Goal: Task Accomplishment & Management: Manage account settings

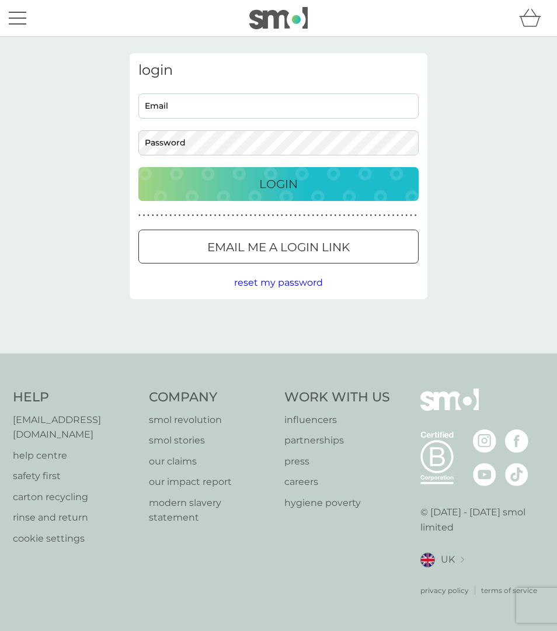
click at [305, 252] on p "Email me a login link" at bounding box center [278, 247] width 142 height 19
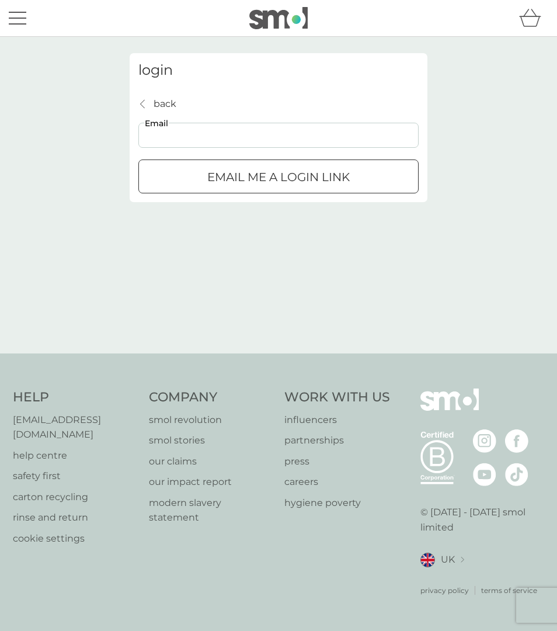
drag, startPoint x: 300, startPoint y: 126, endPoint x: 298, endPoint y: 142, distance: 16.4
click at [298, 132] on input "Email" at bounding box center [278, 135] width 280 height 25
type input "[EMAIL_ADDRESS][DOMAIN_NAME]"
click at [319, 173] on p "Email me a login link" at bounding box center [278, 177] width 142 height 19
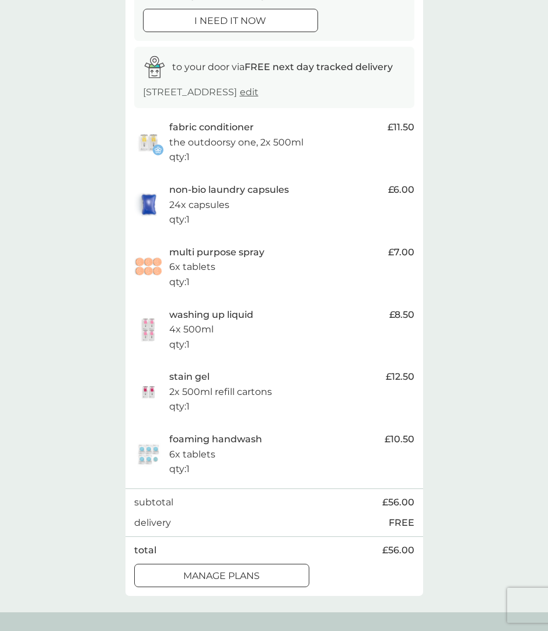
scroll to position [221, 0]
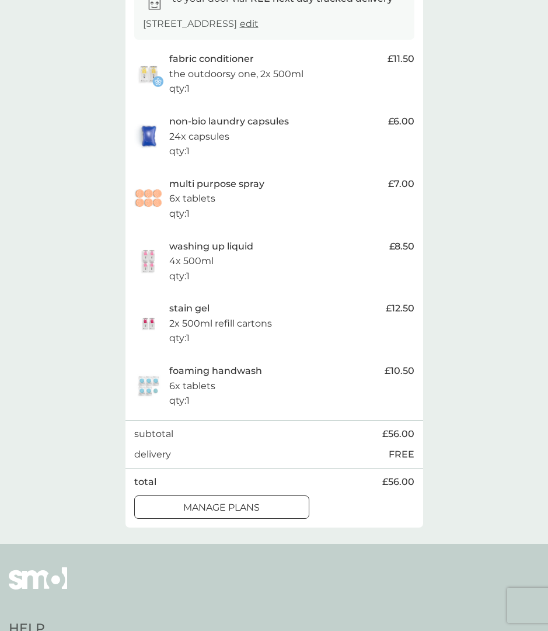
click at [241, 506] on div at bounding box center [222, 507] width 42 height 12
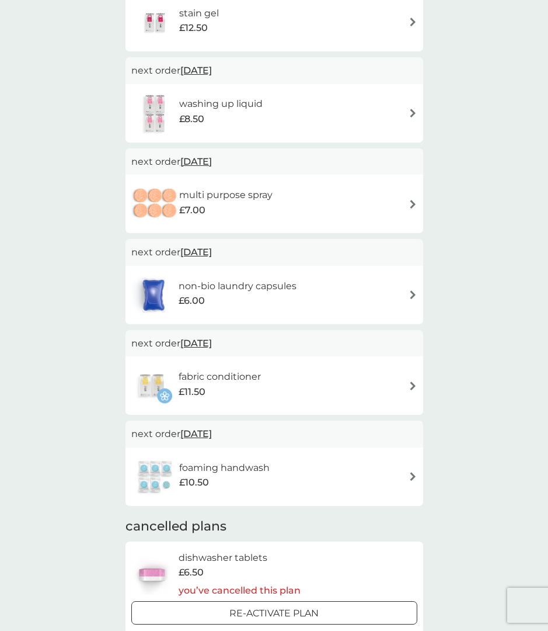
scroll to position [41, 0]
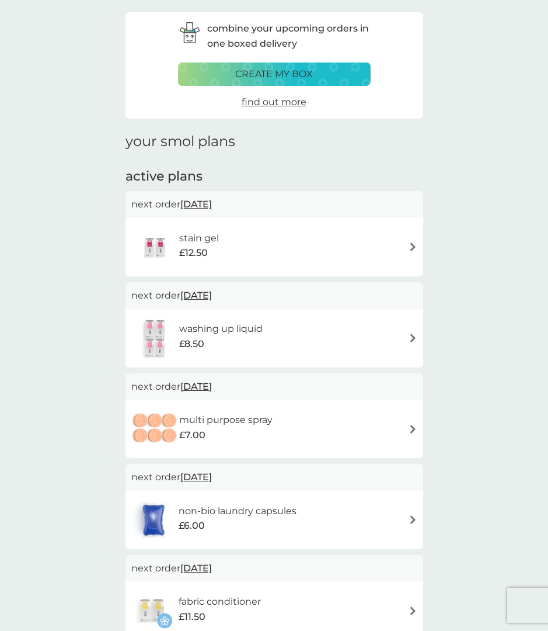
click at [212, 207] on span "13 Oct 2025" at bounding box center [196, 204] width 32 height 23
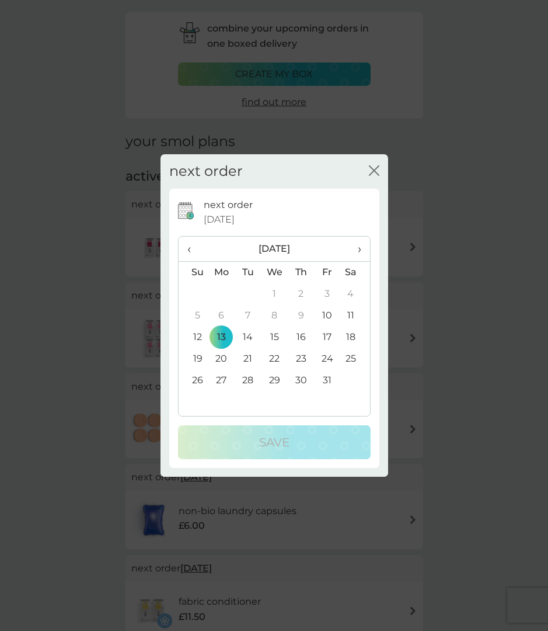
click at [357, 245] on span "›" at bounding box center [355, 249] width 12 height 25
click at [218, 291] on td "1" at bounding box center [221, 294] width 27 height 22
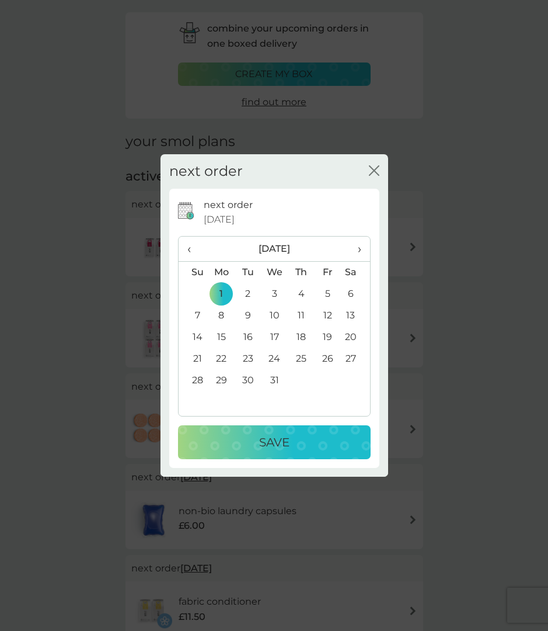
click at [252, 445] on div "Save" at bounding box center [274, 442] width 169 height 19
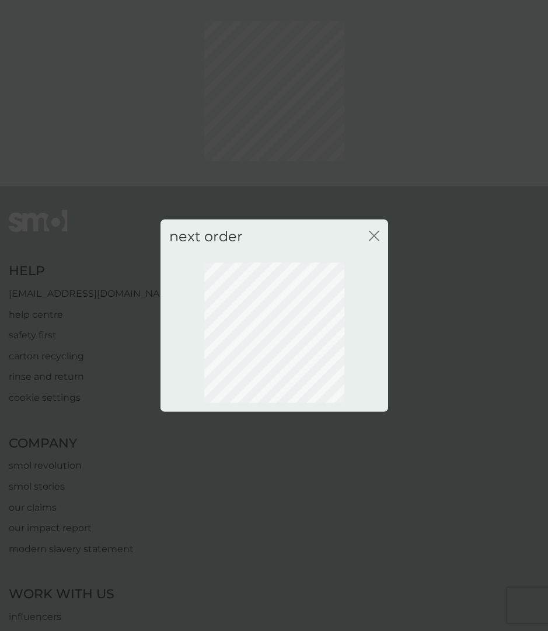
scroll to position [0, 0]
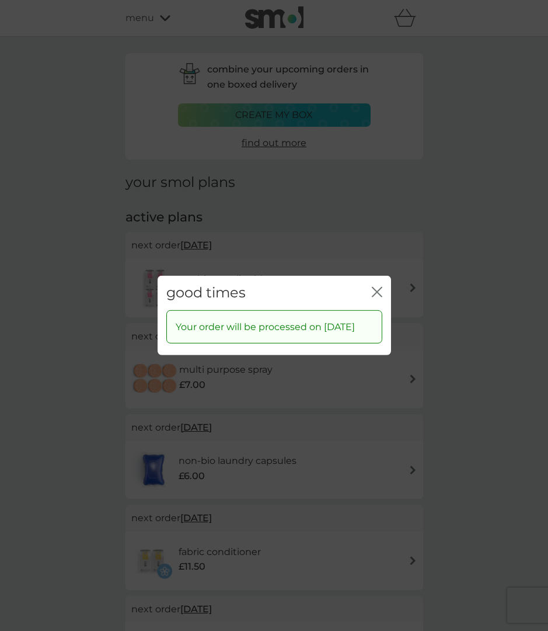
click at [378, 288] on icon "close" at bounding box center [377, 292] width 11 height 11
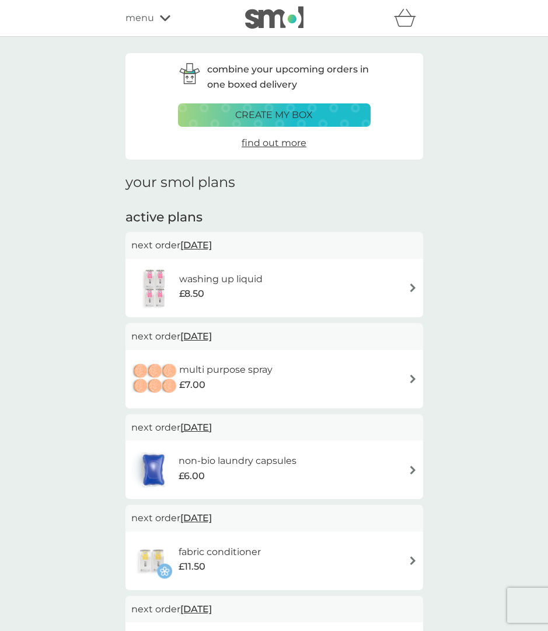
click at [212, 245] on span "13 Oct 2025" at bounding box center [196, 245] width 32 height 23
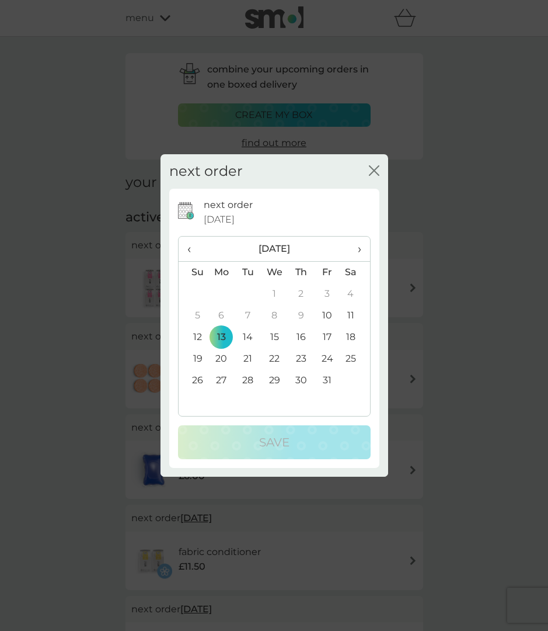
click at [360, 246] on span "›" at bounding box center [355, 249] width 12 height 25
click at [222, 296] on td "1" at bounding box center [221, 294] width 27 height 22
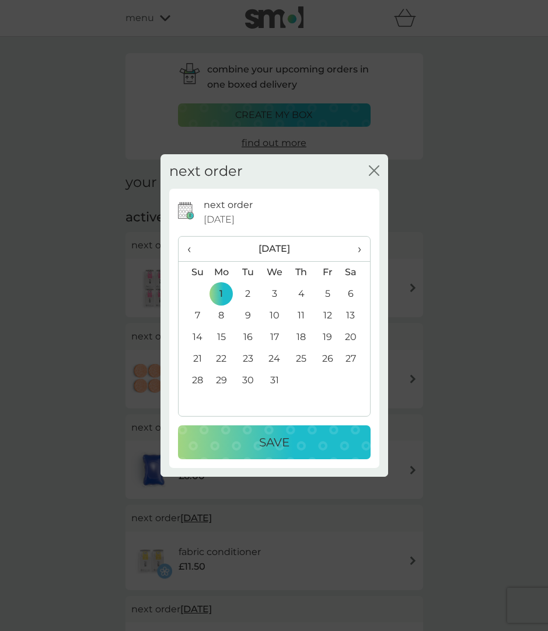
click at [267, 436] on p "Save" at bounding box center [274, 442] width 30 height 19
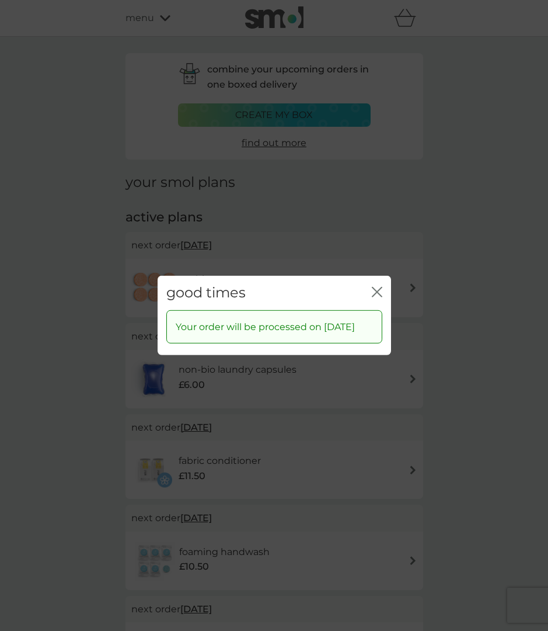
click at [372, 284] on div "close" at bounding box center [377, 292] width 11 height 17
click at [381, 287] on icon "close" at bounding box center [377, 292] width 11 height 11
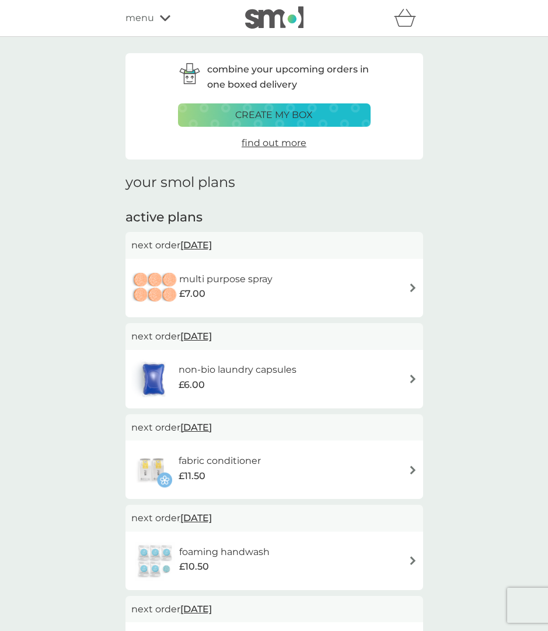
click at [212, 236] on span "13 Oct 2025" at bounding box center [196, 245] width 32 height 23
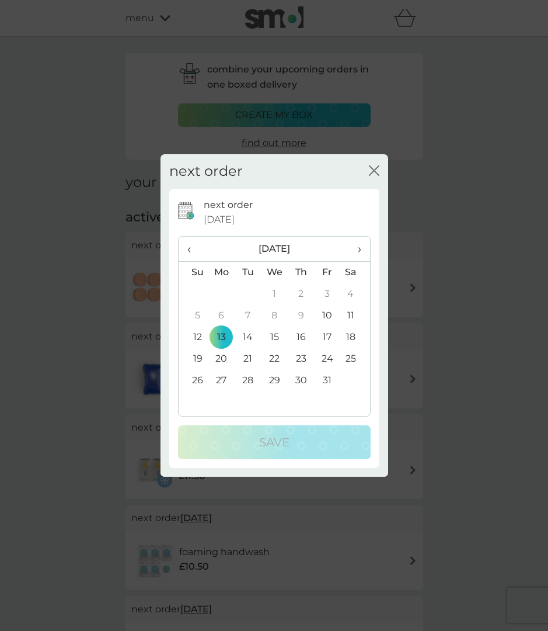
click at [360, 255] on span "›" at bounding box center [355, 249] width 12 height 25
drag, startPoint x: 225, startPoint y: 294, endPoint x: 236, endPoint y: 326, distance: 33.4
click at [225, 294] on td "1" at bounding box center [221, 294] width 27 height 22
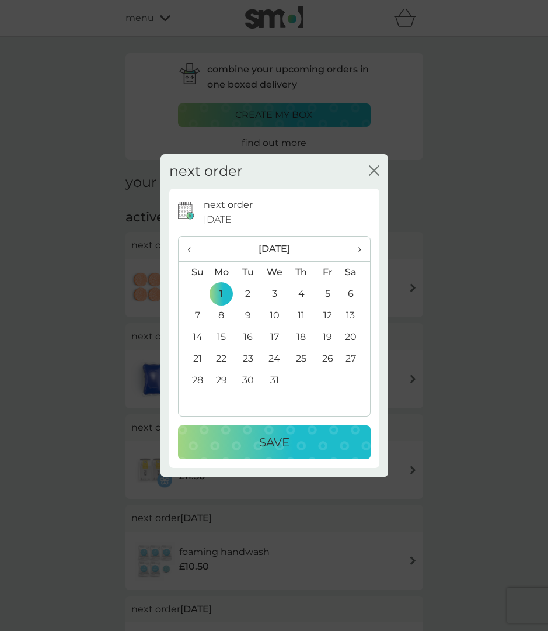
click at [260, 448] on p "Save" at bounding box center [274, 442] width 30 height 19
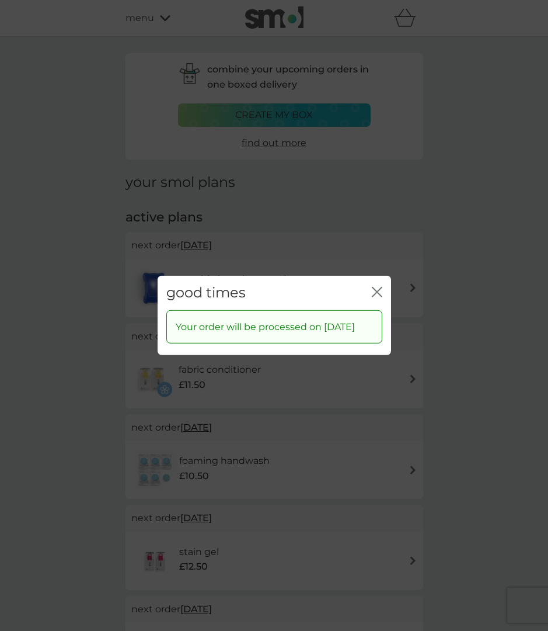
click at [369, 288] on div "good times close" at bounding box center [275, 293] width 234 height 34
click at [384, 279] on div "good times close" at bounding box center [275, 293] width 234 height 34
click at [365, 283] on div "good times close" at bounding box center [275, 293] width 234 height 34
click at [385, 285] on div "good times close" at bounding box center [275, 293] width 234 height 34
click at [381, 287] on icon "close" at bounding box center [377, 292] width 11 height 11
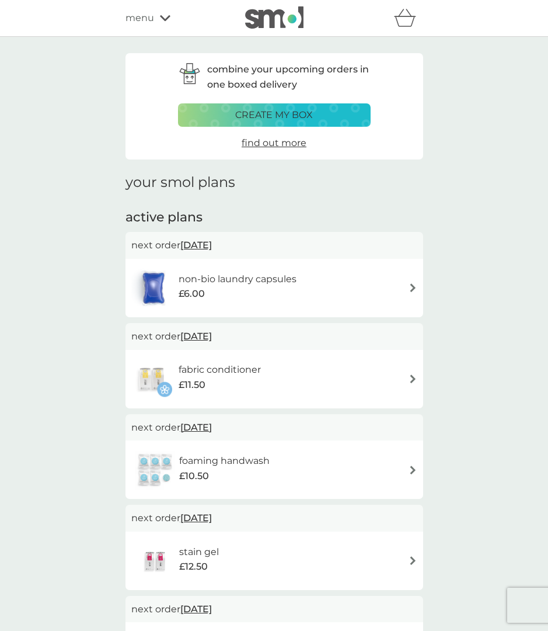
click at [212, 246] on span "13 Oct 2025" at bounding box center [196, 245] width 32 height 23
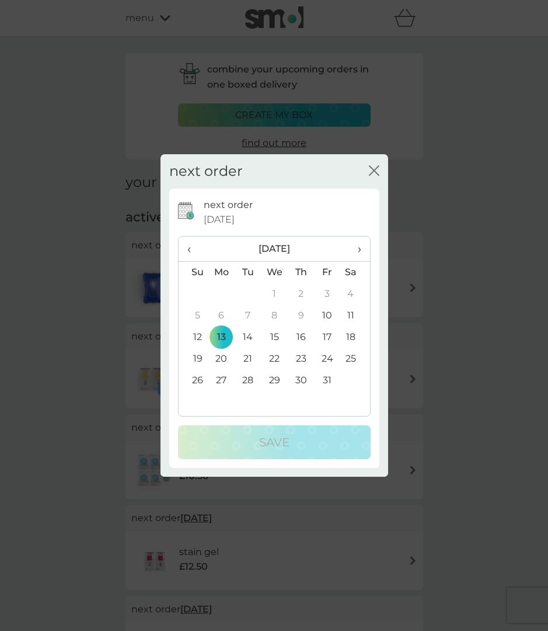
click at [353, 251] on span "›" at bounding box center [355, 249] width 12 height 25
click at [227, 294] on td "1" at bounding box center [221, 294] width 27 height 22
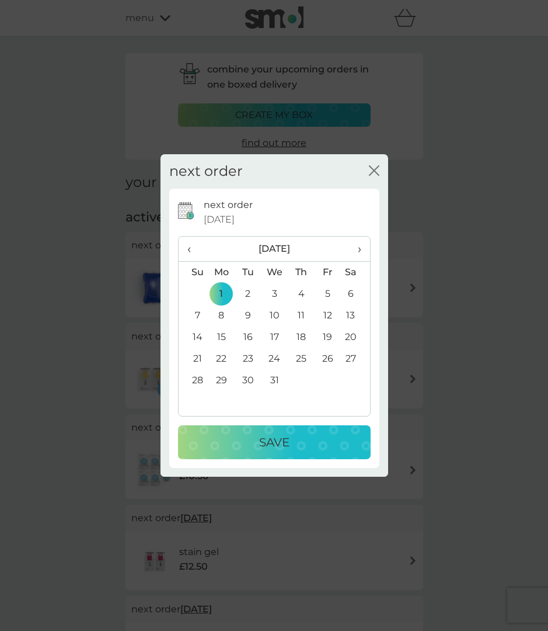
click at [265, 423] on div "next order 13 Oct 2025 ‹ December 2025 › Su Mo Tu We Th Fr Sa 30 1 2 3 4 5 6 7 …" at bounding box center [274, 328] width 193 height 262
click at [270, 444] on p "Save" at bounding box center [274, 442] width 30 height 19
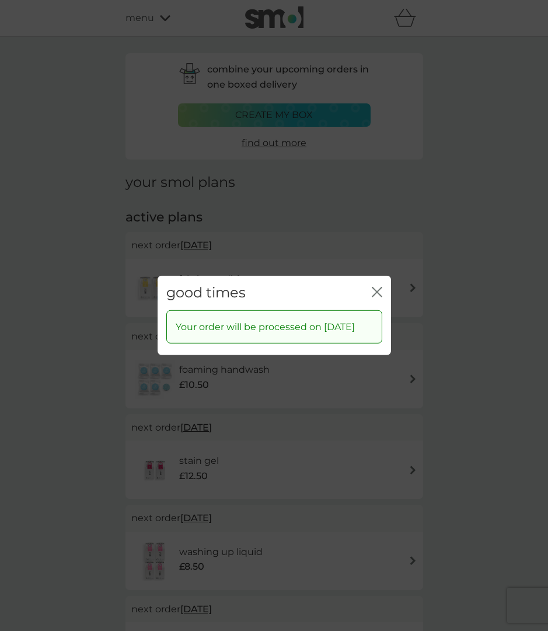
click at [377, 276] on div "good times close" at bounding box center [275, 293] width 234 height 34
click at [377, 287] on icon "close" at bounding box center [377, 292] width 11 height 11
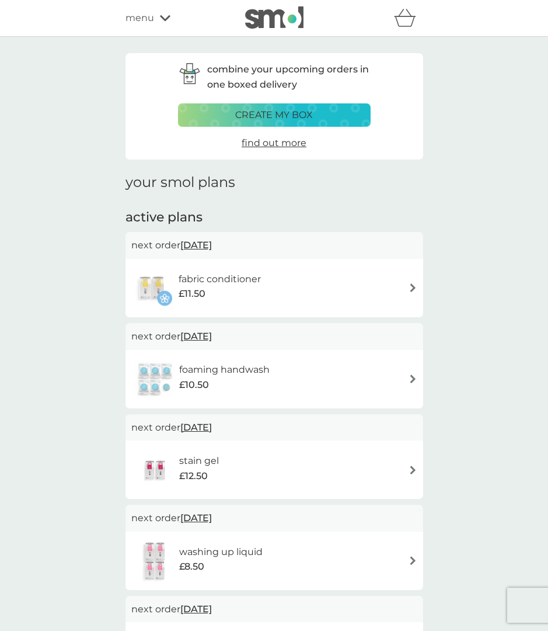
click at [212, 244] on span "13 Oct 2025" at bounding box center [196, 245] width 32 height 23
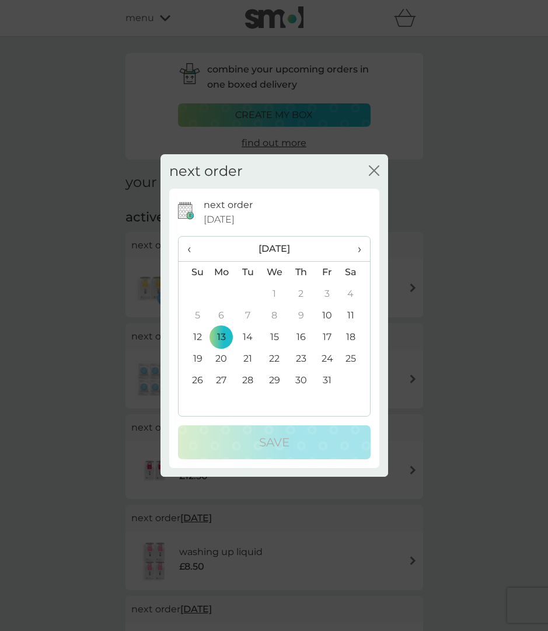
click at [363, 241] on th "›" at bounding box center [354, 249] width 29 height 25
click at [221, 288] on td "1" at bounding box center [221, 294] width 27 height 22
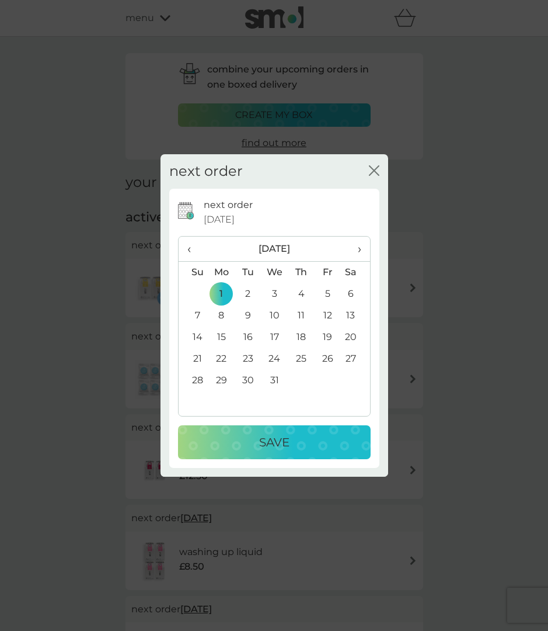
click at [267, 446] on p "Save" at bounding box center [274, 442] width 30 height 19
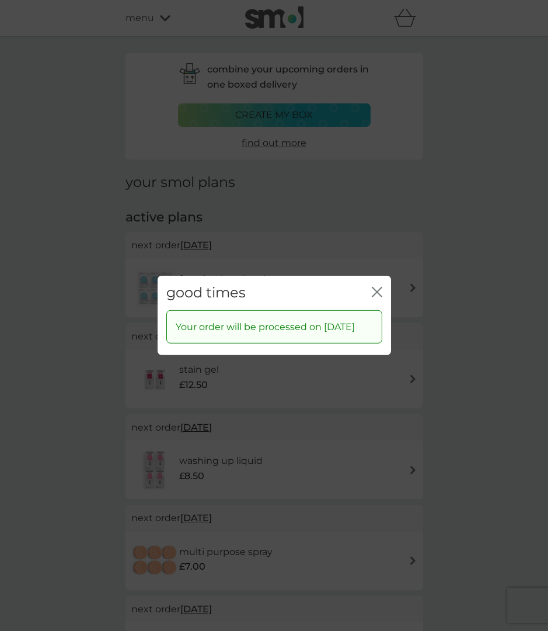
click at [376, 301] on div "good times close" at bounding box center [275, 293] width 234 height 34
click at [376, 288] on icon "close" at bounding box center [377, 292] width 11 height 11
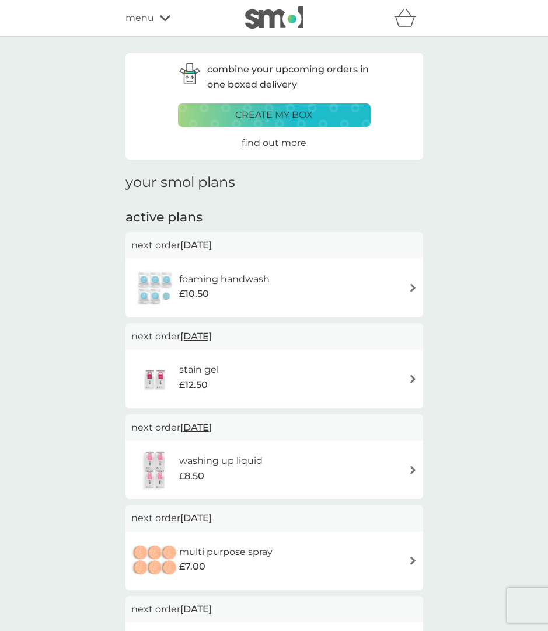
click at [212, 242] on span "13 Oct 2025" at bounding box center [196, 245] width 32 height 23
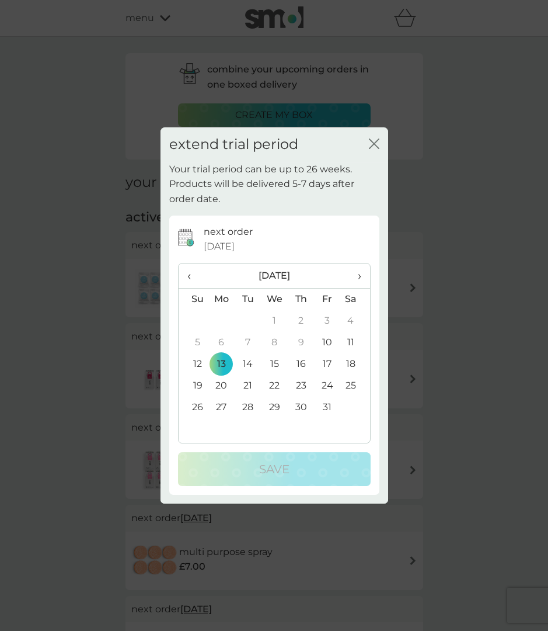
click at [361, 283] on th "›" at bounding box center [354, 275] width 29 height 25
click at [359, 279] on span "›" at bounding box center [355, 275] width 12 height 25
click at [222, 317] on td "1" at bounding box center [221, 321] width 27 height 22
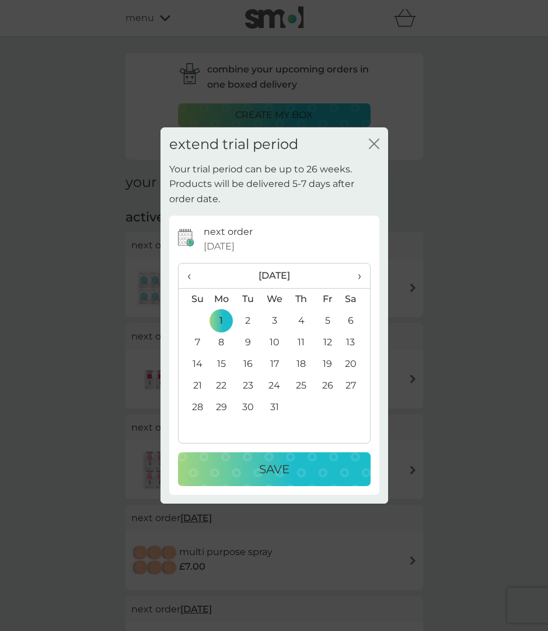
click at [290, 479] on button "Save" at bounding box center [274, 469] width 193 height 34
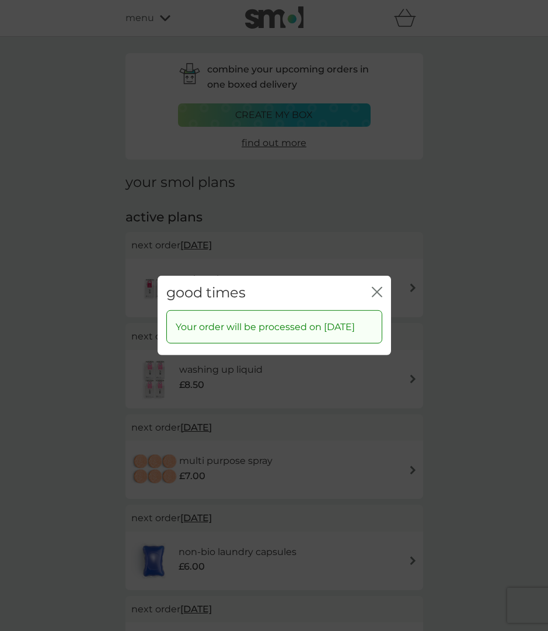
click at [373, 287] on icon "close" at bounding box center [377, 292] width 11 height 11
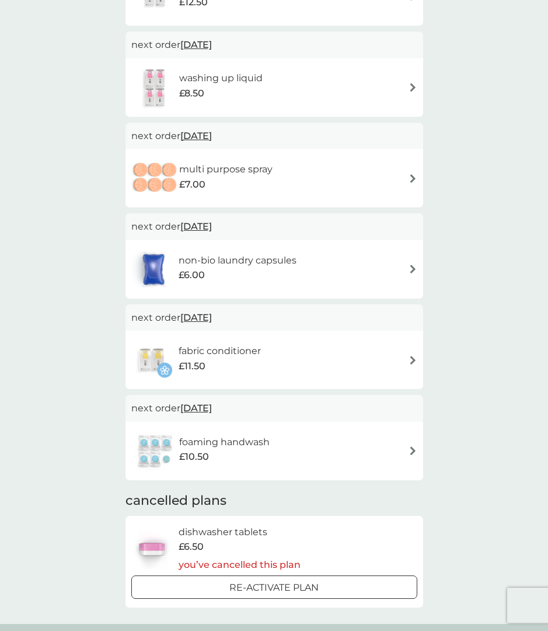
scroll to position [324, 0]
